Goal: Use online tool/utility: Utilize a website feature to perform a specific function

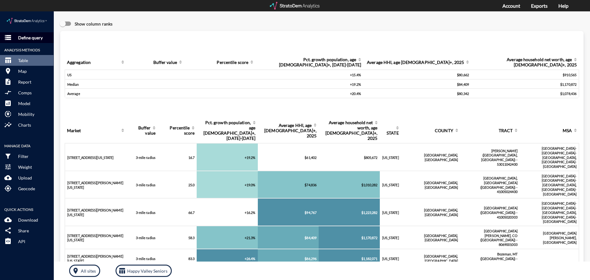
click p "Define query"
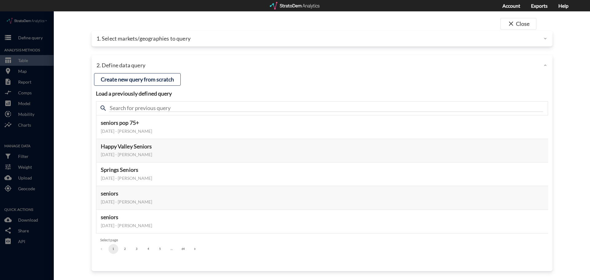
click p "1. Select markets/geographies to query"
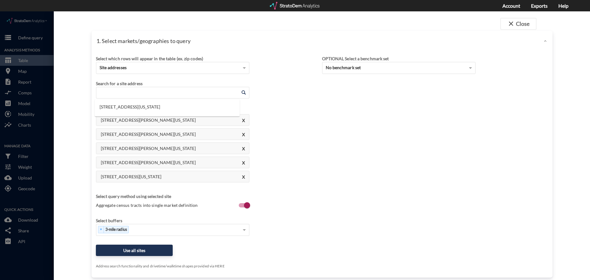
click input "Enter an address"
paste input "[STREET_ADDRESS]"
click li "[STREET_ADDRESS][US_STATE]"
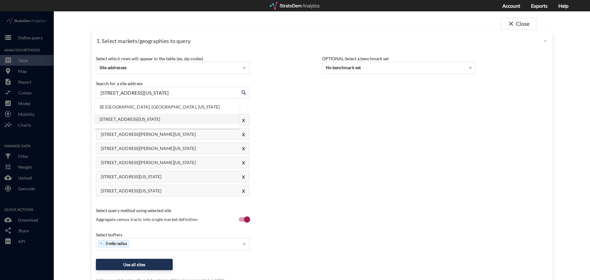
drag, startPoint x: 213, startPoint y: 82, endPoint x: 38, endPoint y: 77, distance: 174.6
click div "close Close 1. Select markets/geographies to query Select which rows will appea…"
paste input "[STREET_ADDRESS]"
click li "[STREET_ADDRESS][US_STATE]"
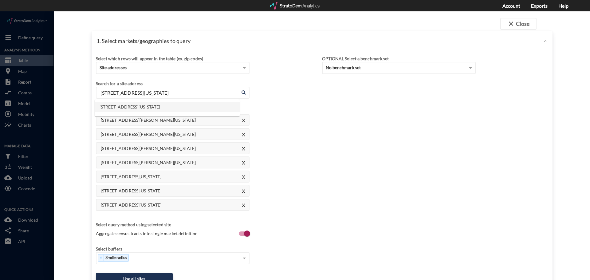
drag, startPoint x: 192, startPoint y: 81, endPoint x: 47, endPoint y: 64, distance: 146.0
click div "close Close 1. Select markets/geographies to query Select which rows will appea…"
paste input "[STREET_ADDRESS]"
click li "1641 [GEOGRAPHIC_DATA], [GEOGRAPHIC_DATA], [US_STATE]"
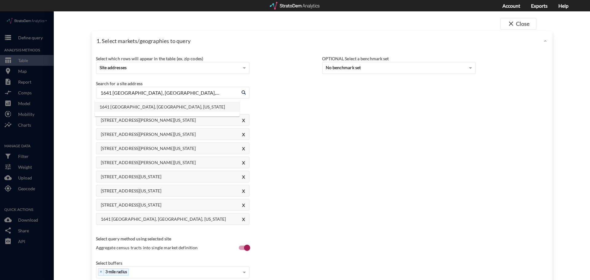
drag, startPoint x: 188, startPoint y: 83, endPoint x: 57, endPoint y: 80, distance: 130.9
click div "close Close 1. Select markets/geographies to query Select which rows will appea…"
paste input "[STREET_ADDRESS][PERSON_NAME]"
click li "[STREET_ADDRESS][PERSON_NAME][US_STATE]"
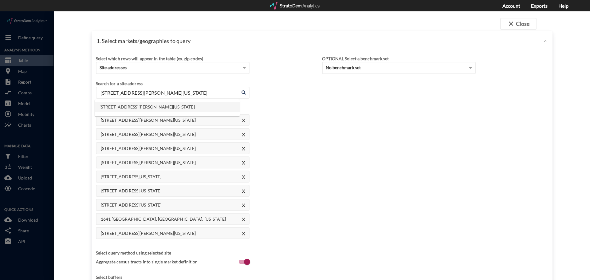
drag, startPoint x: 207, startPoint y: 84, endPoint x: 44, endPoint y: 70, distance: 163.4
click div "close Close 1. Select markets/geographies to query Select which rows will appea…"
paste input "[STREET_ADDRESS]"
click li "[STREET_ADDRESS][US_STATE]"
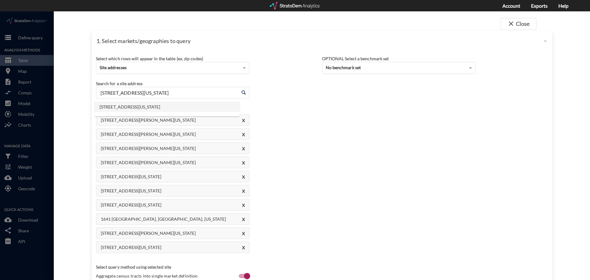
drag, startPoint x: 192, startPoint y: 79, endPoint x: -1, endPoint y: 64, distance: 193.9
click html "/vantagepoint/us/-1 storage Define query Analysis Methods table_chart Table roo…"
paste input "[STREET_ADDRESS]"
click li "[STREET_ADDRESS][US_STATE]"
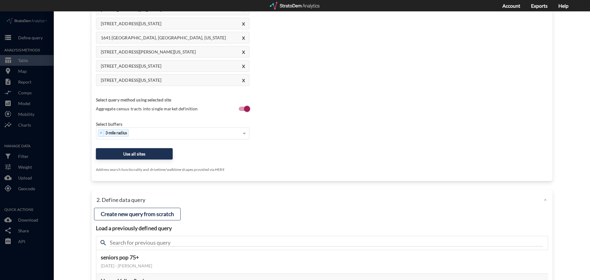
scroll to position [246, 0]
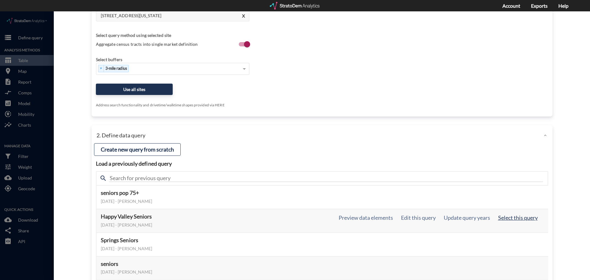
type input "[STREET_ADDRESS][US_STATE]"
click button "Select this query"
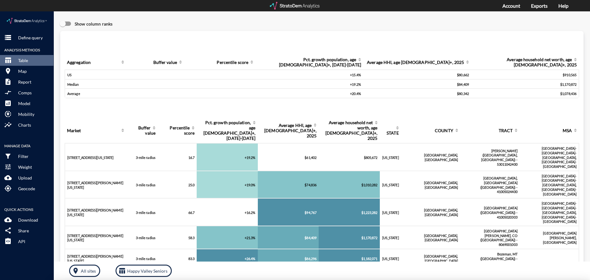
scroll to position [0, 0]
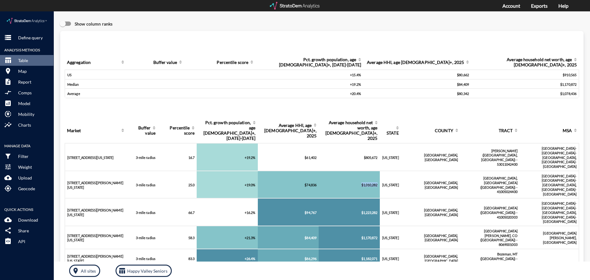
drag, startPoint x: 367, startPoint y: 135, endPoint x: 391, endPoint y: 139, distance: 24.3
click tr "[STREET_ADDRESS][PERSON_NAME][US_STATE] 3-mile radius 25.0 +19.0% $74,836 $1,01…"
drag, startPoint x: 84, startPoint y: 263, endPoint x: 97, endPoint y: 261, distance: 13.5
click button "room All sites"
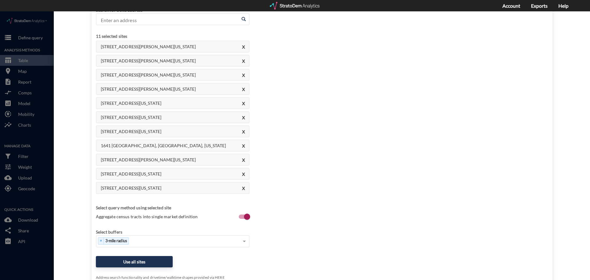
scroll to position [115, 0]
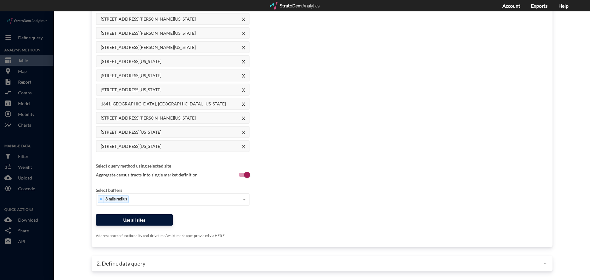
click button "Use all sites"
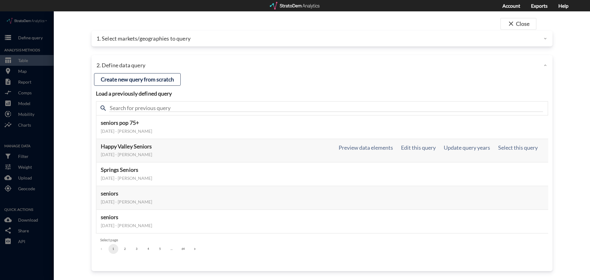
scroll to position [0, 0]
click button "Select this query"
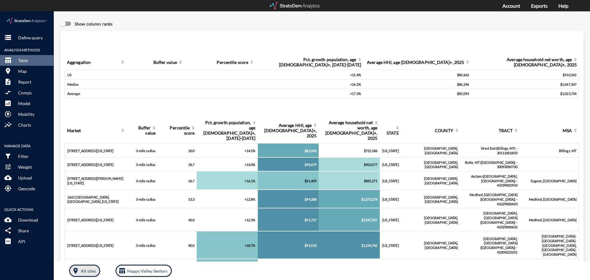
click p "All sites"
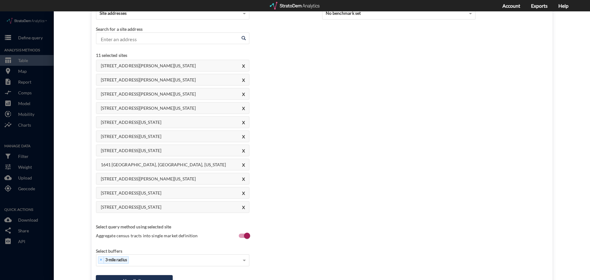
scroll to position [115, 0]
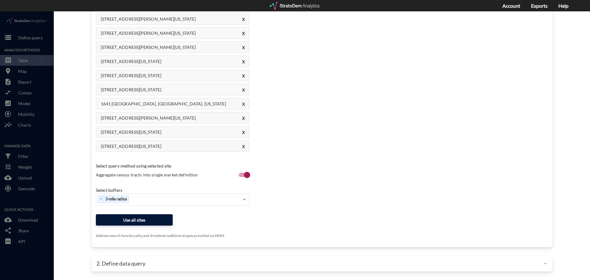
click button "Use all sites"
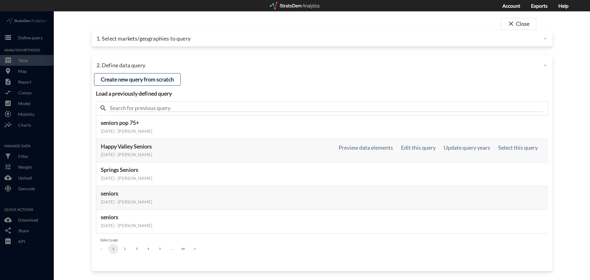
scroll to position [0, 0]
click button "Select this query"
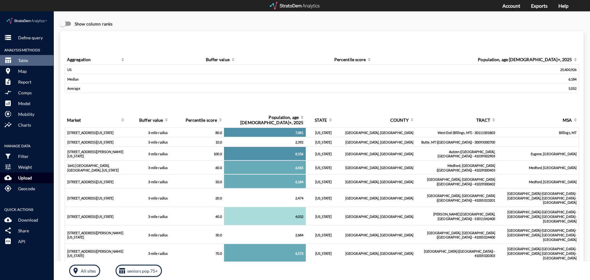
click span "cloud_upload"
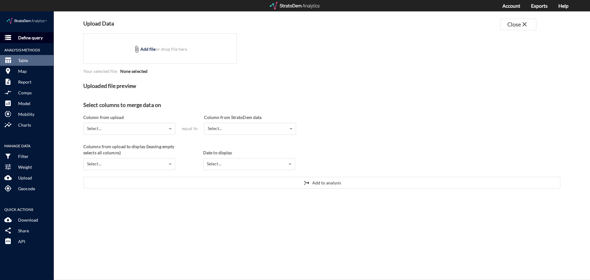
click p "Define query"
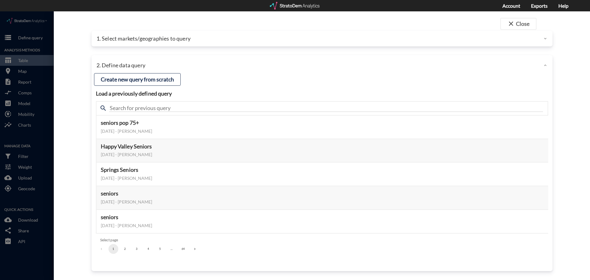
click p "1. Select markets/geographies to query"
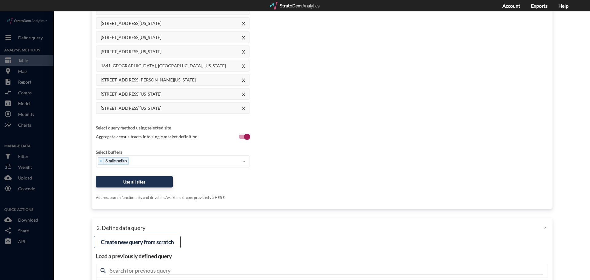
scroll to position [154, 0]
click button "Use all sites"
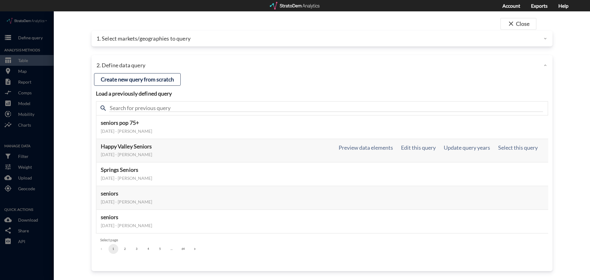
scroll to position [0, 0]
click button "Select this query"
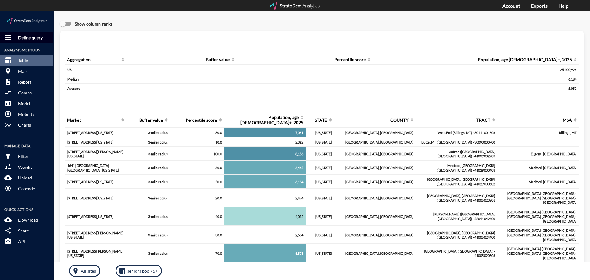
click p "Define query"
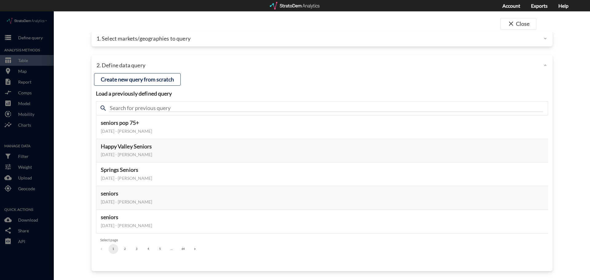
click p "1. Select markets/geographies to query"
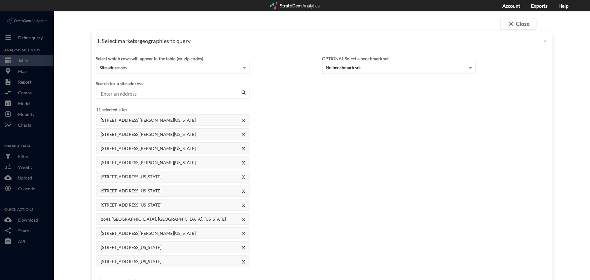
click input "Enter an address"
paste input "[STREET_ADDRESS][PERSON_NAME]"
click li "[STREET_ADDRESS][PERSON_NAME][US_STATE]"
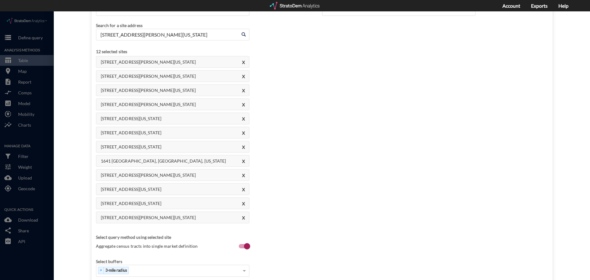
scroll to position [92, 0]
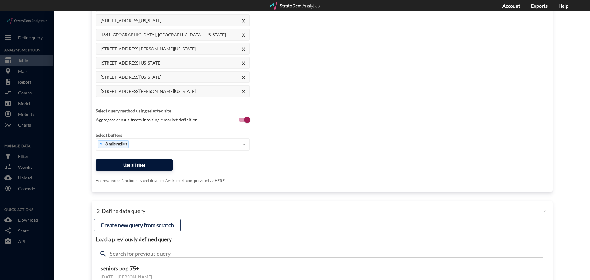
type input "[STREET_ADDRESS][PERSON_NAME][US_STATE]"
click button "Use all sites"
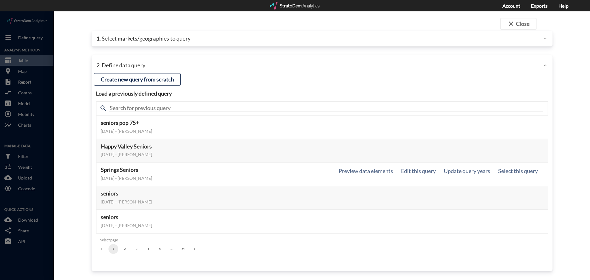
scroll to position [0, 0]
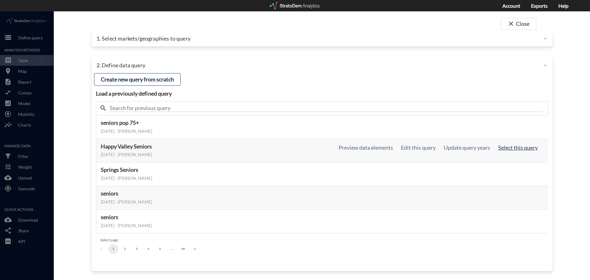
click button "Select this query"
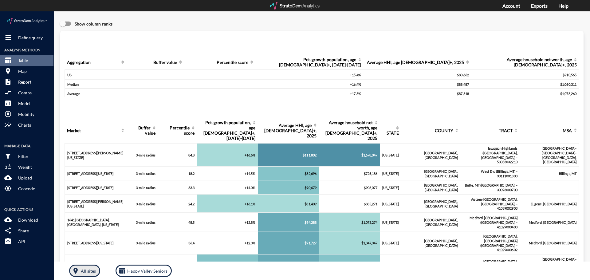
click button "room All sites"
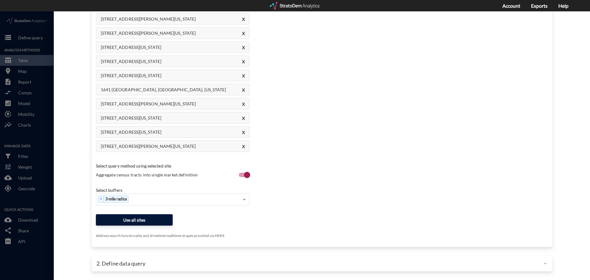
click button "Use all sites"
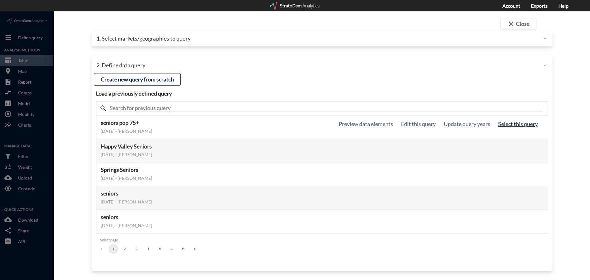
click button "Select this query"
